Goal: Information Seeking & Learning: Learn about a topic

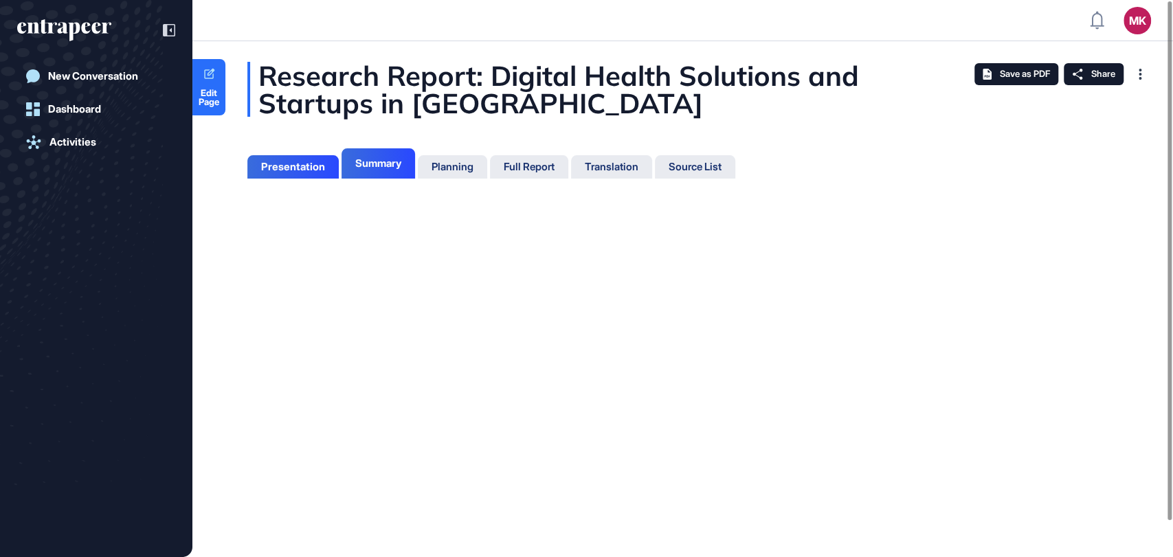
scroll to position [488, 3]
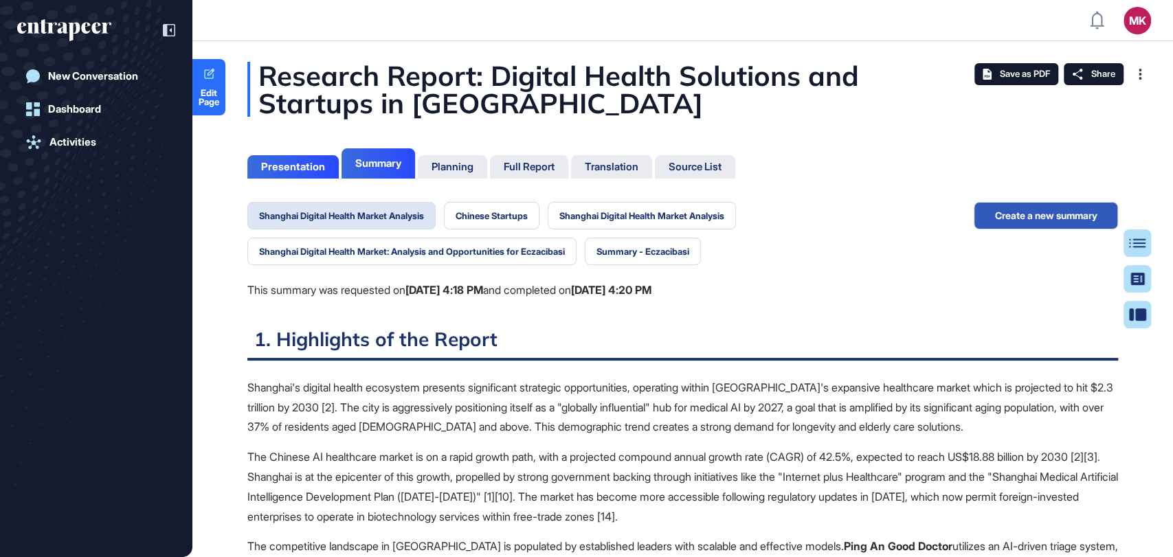
click at [377, 164] on div "Summary" at bounding box center [378, 163] width 46 height 12
click at [396, 223] on button "Shanghai Digital Health Market Analysis" at bounding box center [341, 215] width 188 height 27
click at [483, 218] on button "Chinese Startups" at bounding box center [492, 215] width 96 height 27
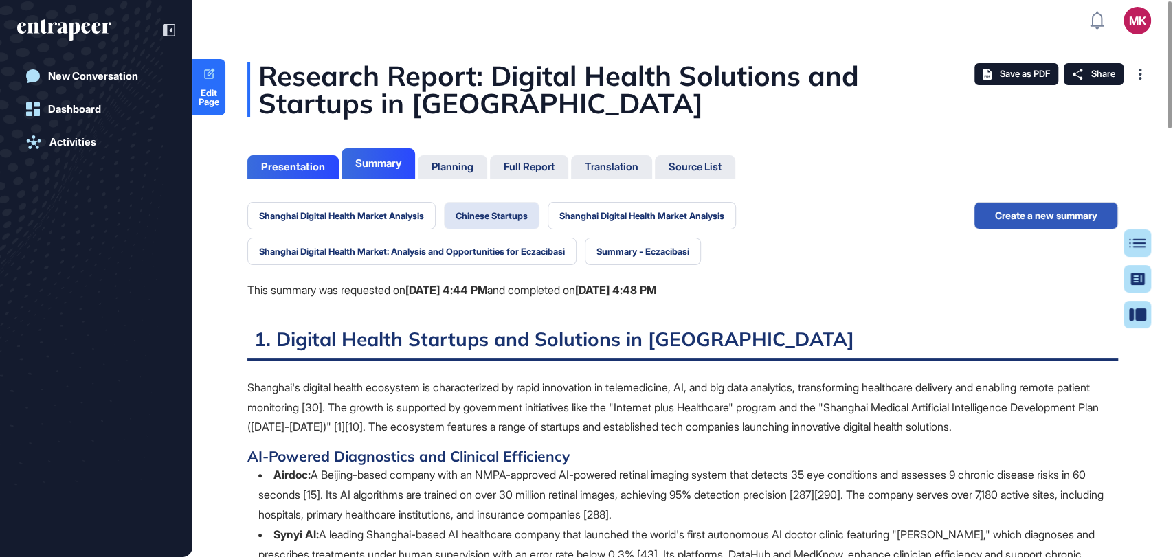
click at [489, 213] on button "Chinese Startups" at bounding box center [492, 215] width 96 height 27
click at [607, 218] on button "Shanghai Digital Health Market Analysis" at bounding box center [642, 215] width 188 height 27
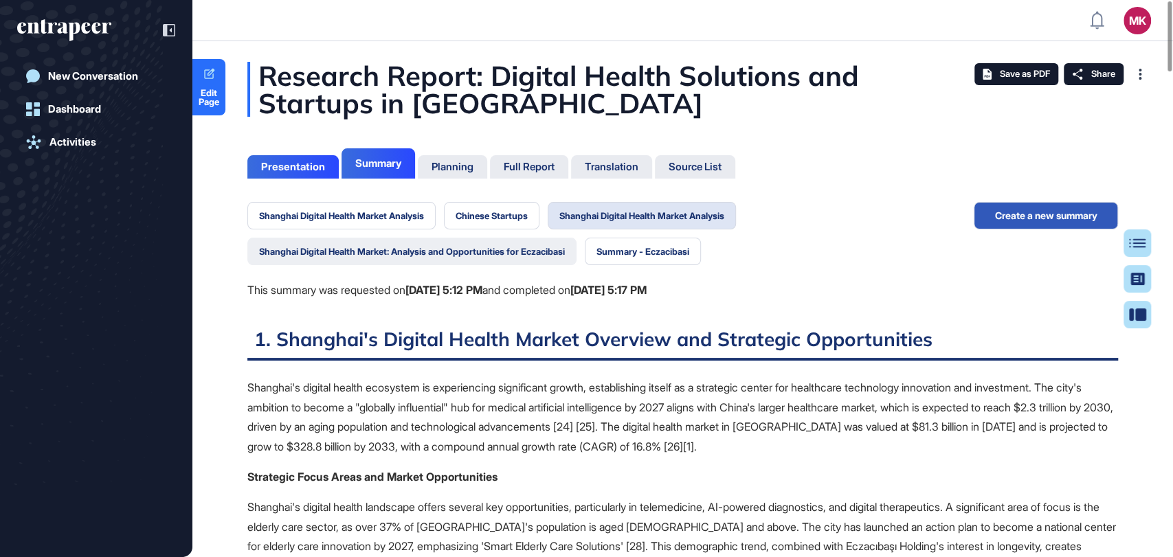
click at [380, 250] on button "Shanghai Digital Health Market: Analysis and Opportunities for Eczacibasi" at bounding box center [411, 251] width 329 height 27
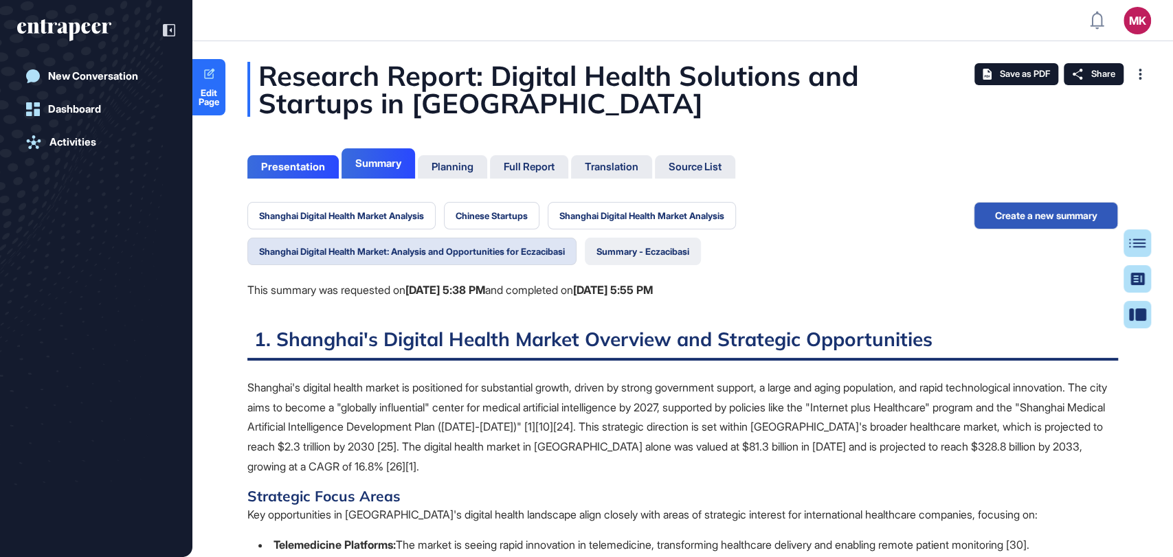
click at [643, 253] on button "Summary - Eczacibasi" at bounding box center [643, 251] width 116 height 27
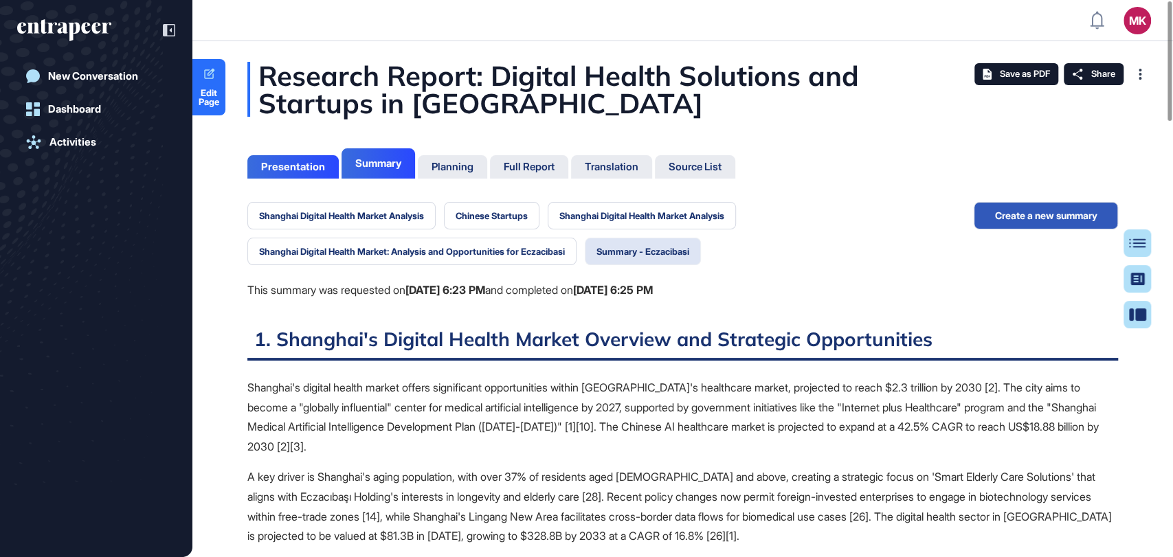
click at [652, 250] on button "Summary - Eczacibasi" at bounding box center [643, 251] width 116 height 27
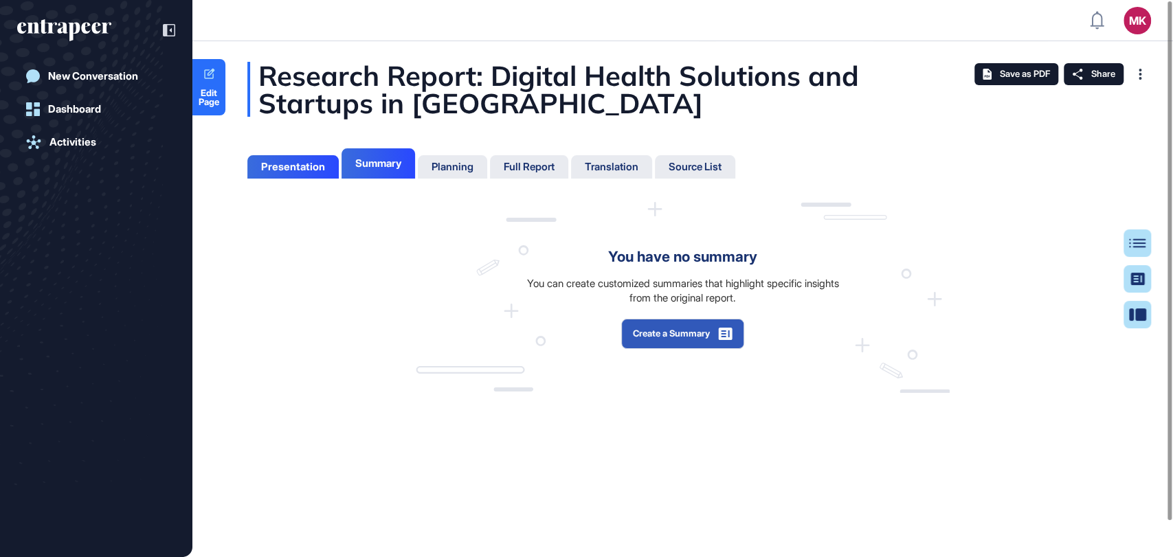
scroll to position [5, 0]
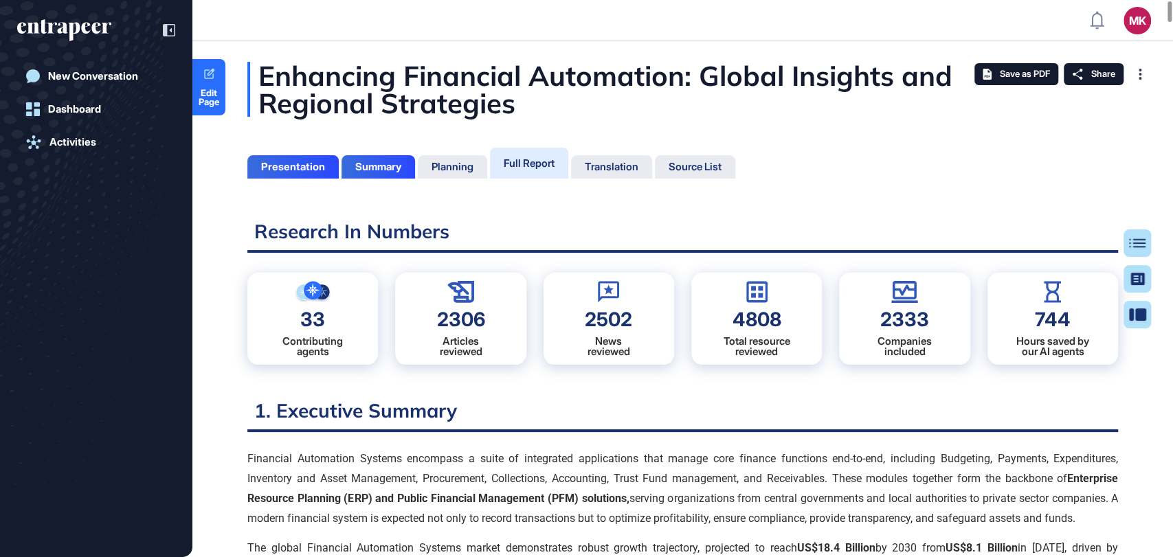
scroll to position [5, 0]
click at [211, 77] on icon at bounding box center [209, 74] width 13 height 13
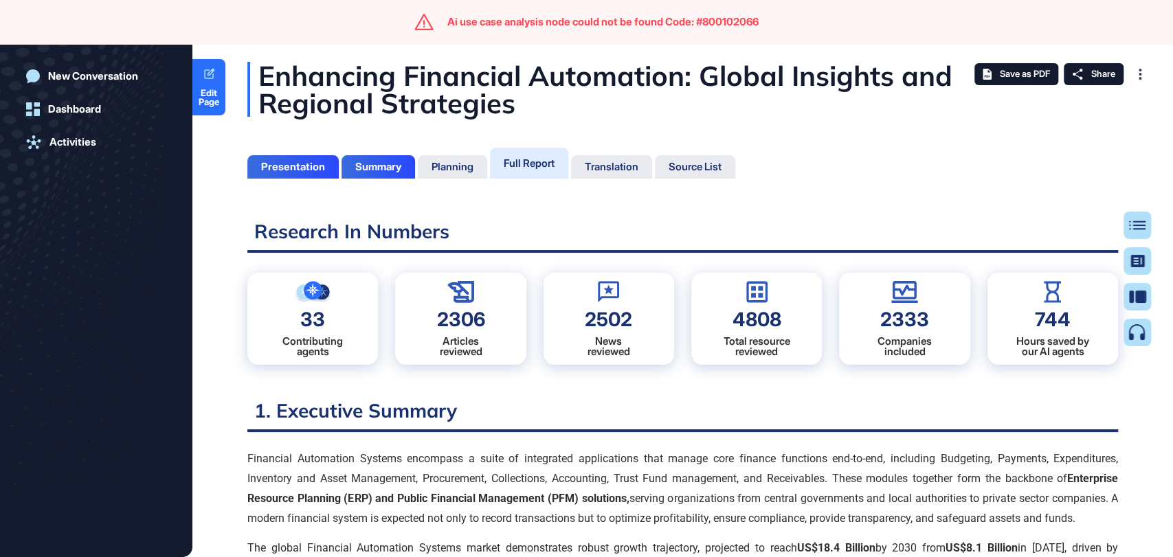
scroll to position [5, 0]
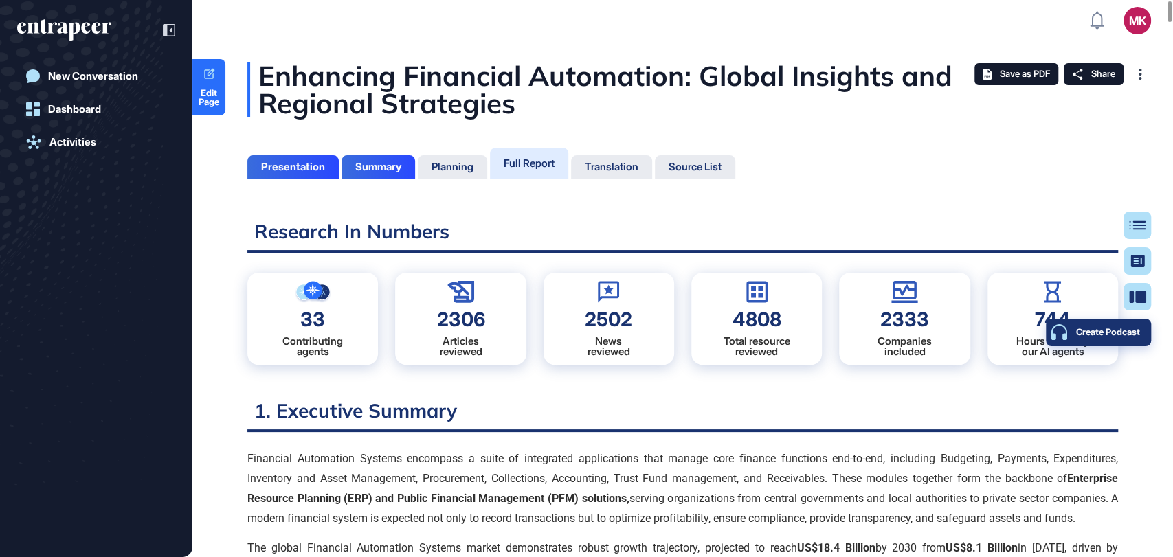
click at [1135, 335] on div "Create Podcast" at bounding box center [1098, 332] width 83 height 11
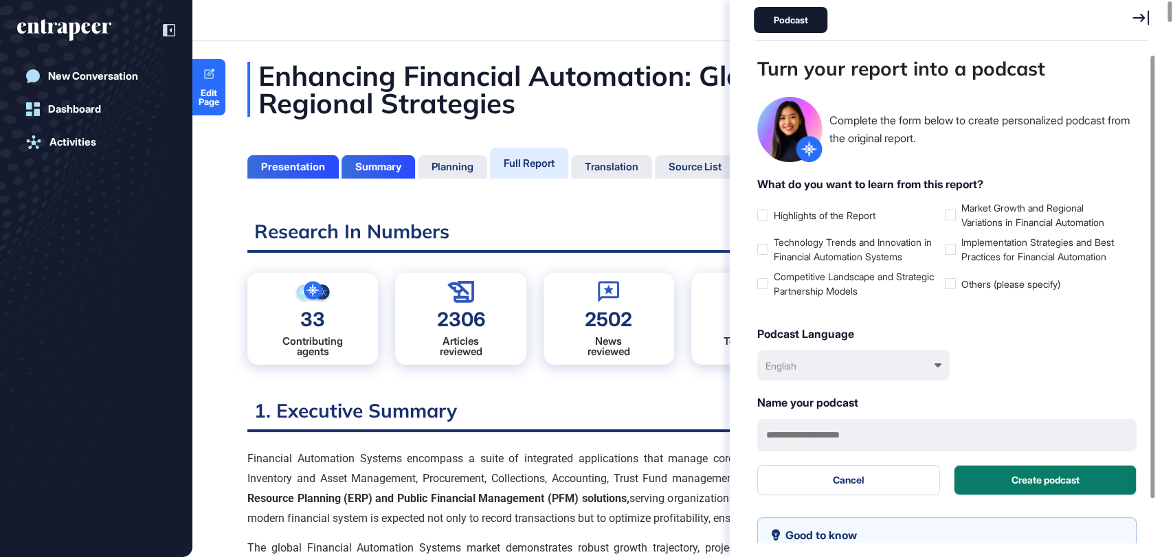
scroll to position [488, 399]
click at [1139, 20] on icon at bounding box center [1141, 17] width 16 height 15
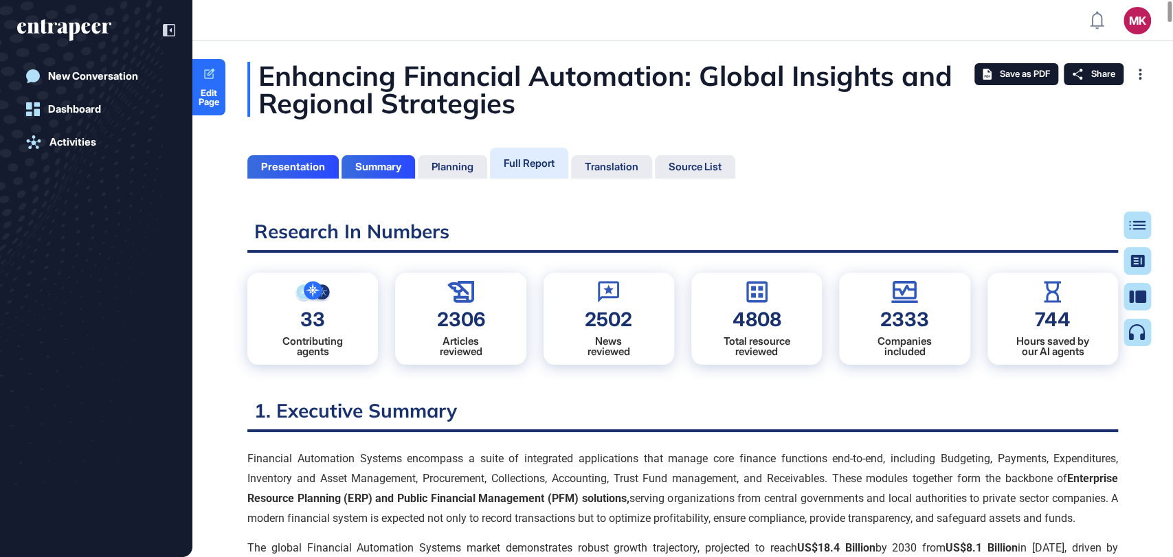
scroll to position [488, 397]
